Goal: Navigation & Orientation: Find specific page/section

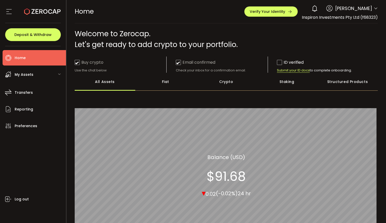
click at [24, 73] on span "My Assets" at bounding box center [24, 74] width 19 height 7
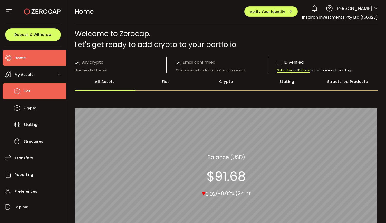
click at [26, 89] on span "Fiat" at bounding box center [27, 91] width 7 height 7
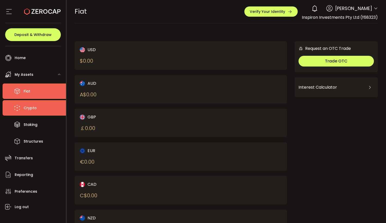
click at [37, 108] on li "Crypto" at bounding box center [34, 107] width 63 height 15
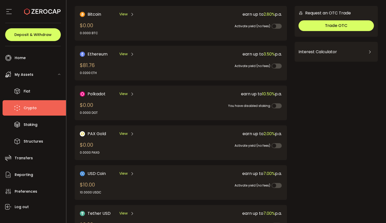
scroll to position [81, 0]
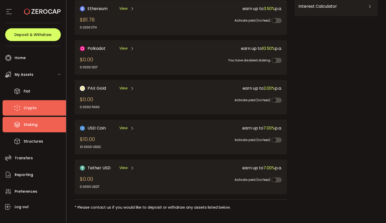
click at [32, 128] on span "Staking" at bounding box center [31, 124] width 14 height 7
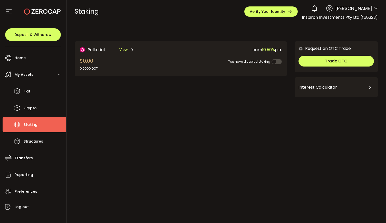
click at [26, 77] on span "My Assets" at bounding box center [24, 74] width 19 height 7
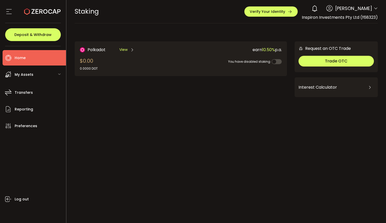
click at [18, 57] on span "Home" at bounding box center [20, 57] width 11 height 7
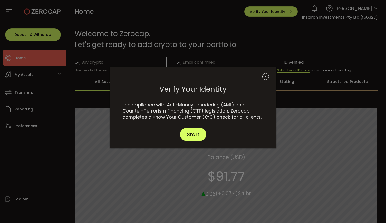
click at [266, 75] on icon "Close" at bounding box center [265, 76] width 7 height 7
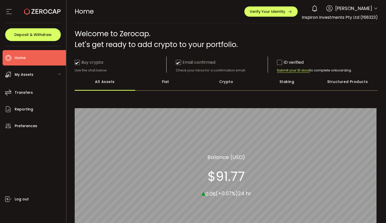
click at [167, 85] on div "Fiat" at bounding box center [165, 82] width 61 height 18
click at [226, 85] on div "Crypto" at bounding box center [226, 82] width 61 height 18
click at [31, 76] on span "My Assets" at bounding box center [24, 74] width 19 height 7
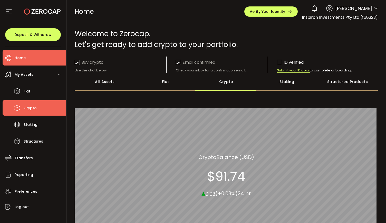
click at [28, 108] on span "Crypto" at bounding box center [30, 107] width 13 height 7
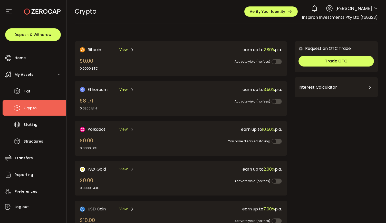
click at [275, 99] on span at bounding box center [277, 101] width 10 height 5
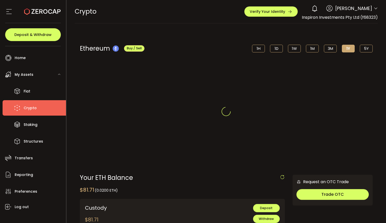
click at [276, 100] on div at bounding box center [226, 111] width 320 height 223
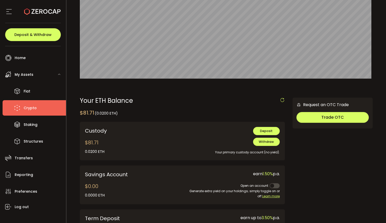
scroll to position [169, 0]
